Goal: Find specific page/section

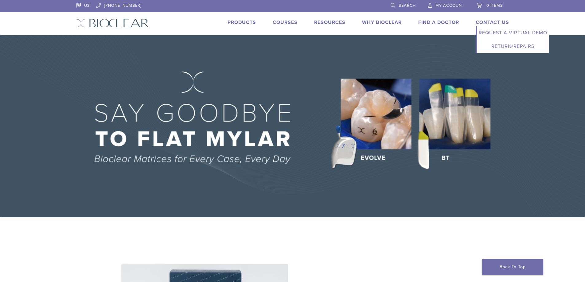
click at [493, 23] on link "Contact Us" at bounding box center [491, 22] width 33 height 6
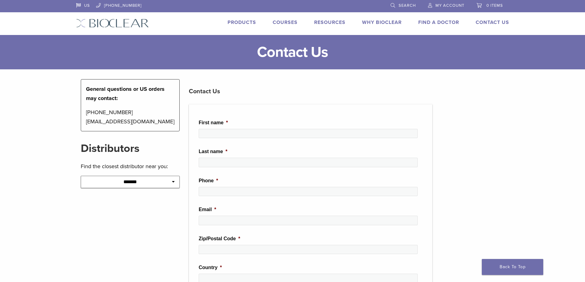
click at [237, 21] on link "Products" at bounding box center [241, 22] width 29 height 6
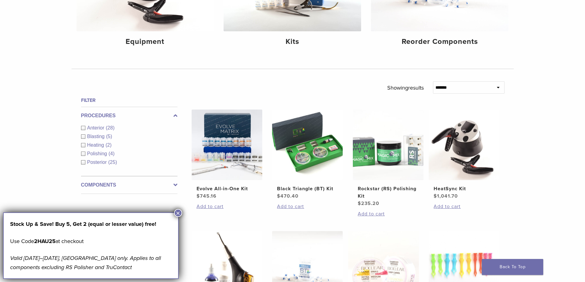
scroll to position [316, 0]
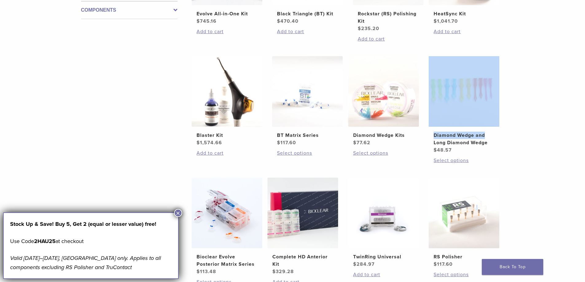
drag, startPoint x: 583, startPoint y: 130, endPoint x: 587, endPoint y: 130, distance: 4.3
click at [584, 130] on div "**********" at bounding box center [292, 63] width 585 height 598
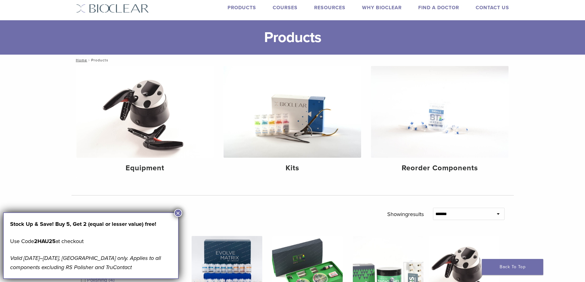
scroll to position [0, 0]
